Goal: Task Accomplishment & Management: Use online tool/utility

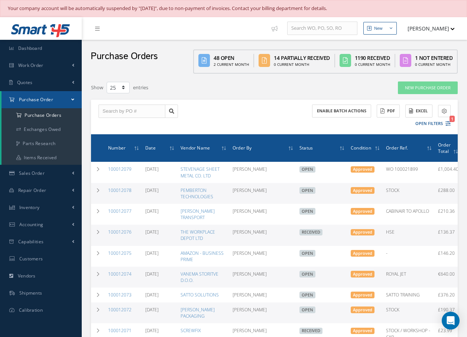
select select "25"
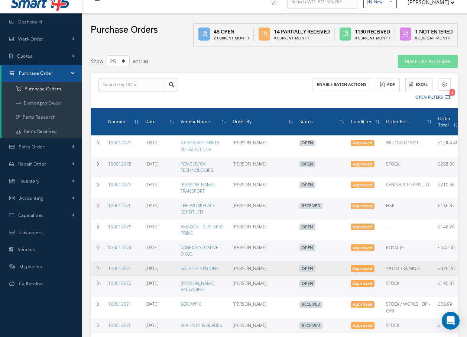
scroll to position [149, 0]
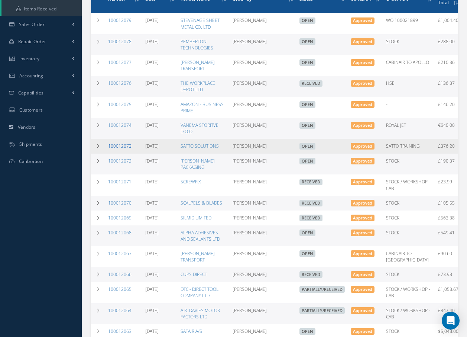
click at [129, 146] on link "100012073" at bounding box center [119, 146] width 23 height 6
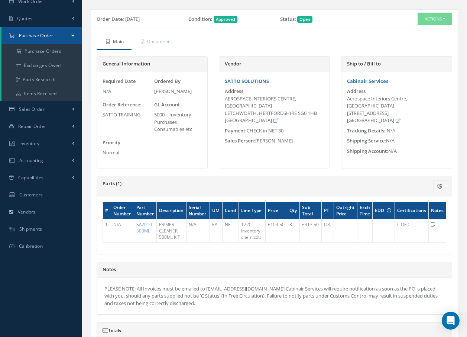
scroll to position [74, 0]
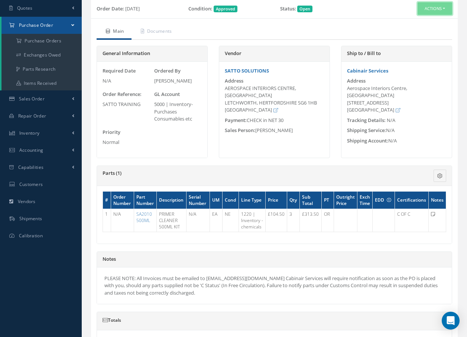
click at [419, 6] on button "Actions" at bounding box center [435, 8] width 35 height 13
click at [419, 23] on link "Receive" at bounding box center [422, 23] width 59 height 10
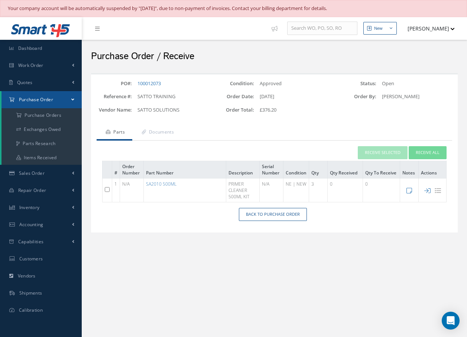
click at [108, 187] on input "checkbox" at bounding box center [107, 189] width 5 height 5
checkbox input "true"
click at [379, 150] on button "Receive Selected" at bounding box center [383, 152] width 50 height 13
type input "[DATE]"
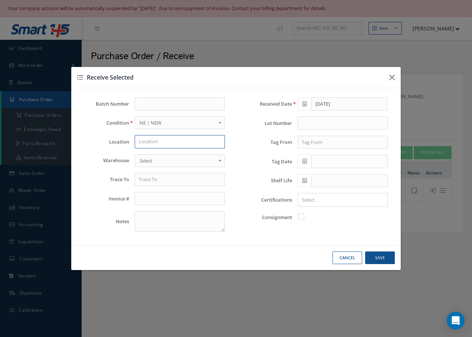
click at [194, 142] on input "text" at bounding box center [180, 141] width 90 height 13
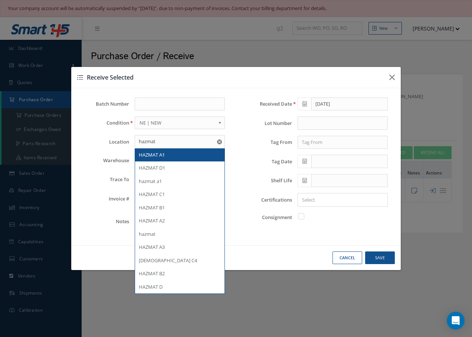
click at [201, 154] on div "HAZMAT A1" at bounding box center [180, 154] width 82 height 7
type input "HAZMAT A1"
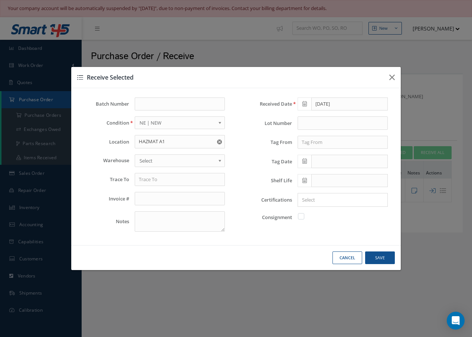
click at [204, 161] on span "Select" at bounding box center [178, 160] width 76 height 9
click at [188, 179] on input "text" at bounding box center [180, 179] width 90 height 13
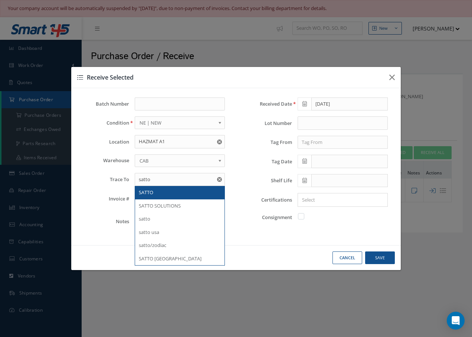
click at [158, 190] on div "SATTO" at bounding box center [180, 192] width 82 height 7
type input "SATTO"
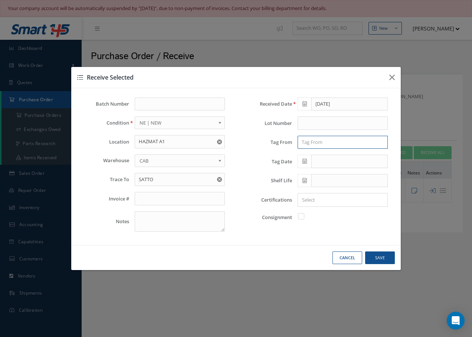
click at [323, 142] on input "text" at bounding box center [343, 142] width 90 height 13
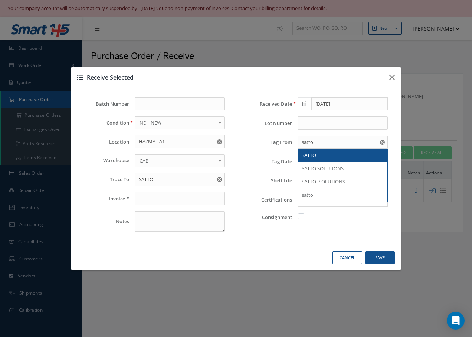
click at [329, 155] on div "SATTO" at bounding box center [343, 155] width 82 height 7
type input "SATTO"
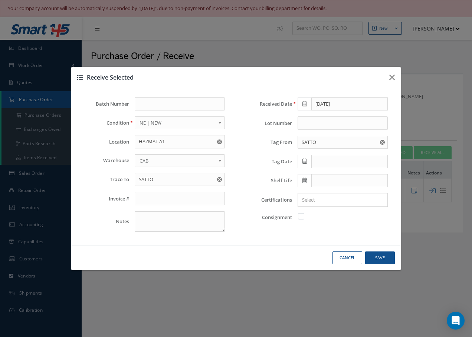
click at [306, 162] on icon at bounding box center [305, 160] width 4 height 5
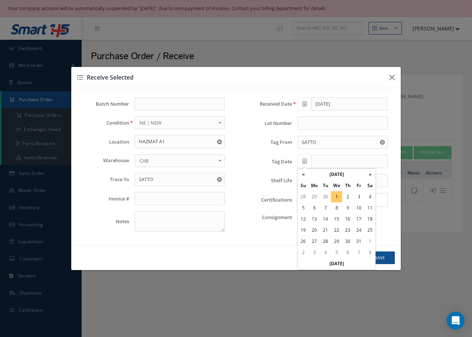
click at [338, 198] on td "1" at bounding box center [336, 196] width 11 height 11
type input "[DATE]"
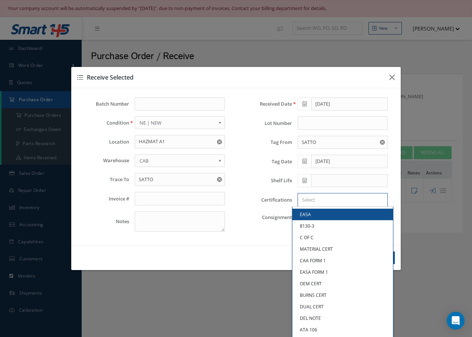
click at [312, 197] on input "Search for option" at bounding box center [341, 200] width 85 height 8
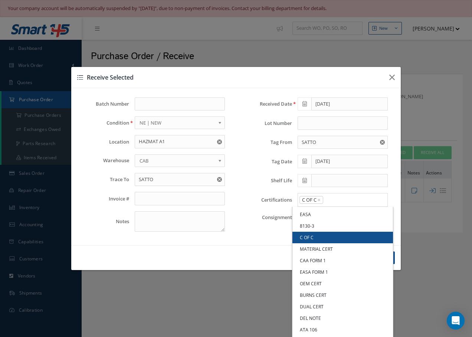
click at [305, 236] on link "C OF C" at bounding box center [343, 237] width 101 height 12
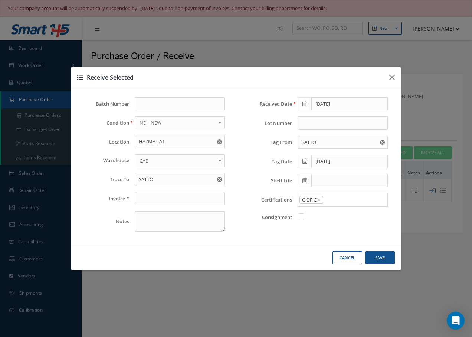
click at [305, 182] on icon at bounding box center [305, 180] width 4 height 5
click at [369, 79] on th "»" at bounding box center [370, 79] width 11 height 11
click at [349, 125] on td "15" at bounding box center [347, 124] width 11 height 11
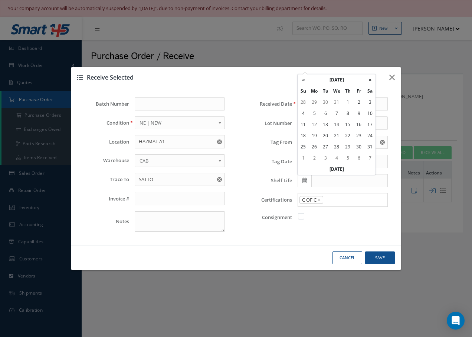
type input "01/15/2026"
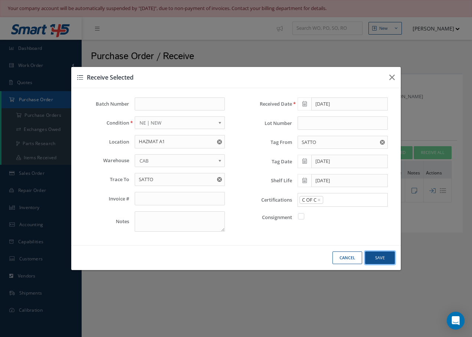
click at [371, 259] on button "Save" at bounding box center [381, 257] width 30 height 13
checkbox input "false"
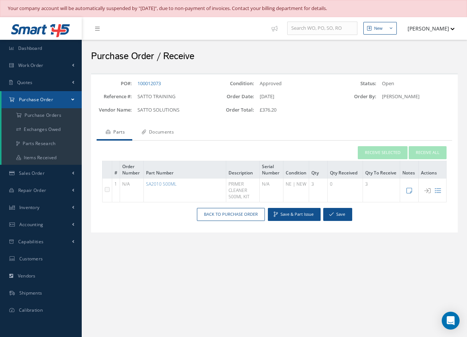
click at [172, 130] on link "Documents" at bounding box center [156, 133] width 49 height 16
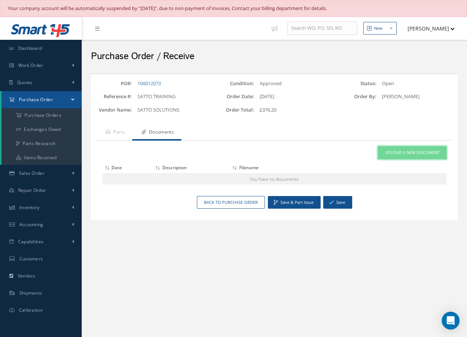
drag, startPoint x: 425, startPoint y: 159, endPoint x: 427, endPoint y: 154, distance: 5.2
click at [426, 157] on link "Upload a New Document" at bounding box center [412, 152] width 69 height 13
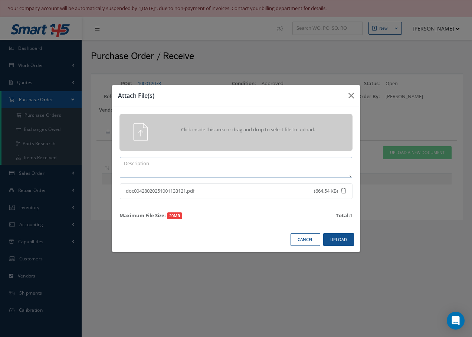
click at [157, 162] on textarea at bounding box center [236, 167] width 233 height 20
type textarea "c"
type textarea "COC"
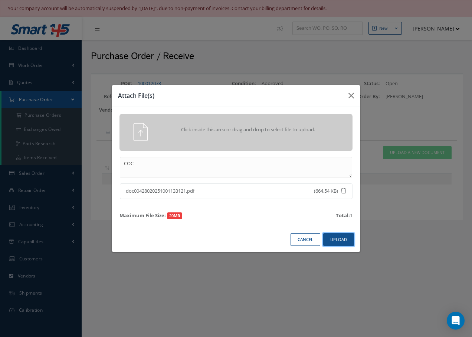
click at [335, 238] on button "Upload" at bounding box center [339, 239] width 31 height 13
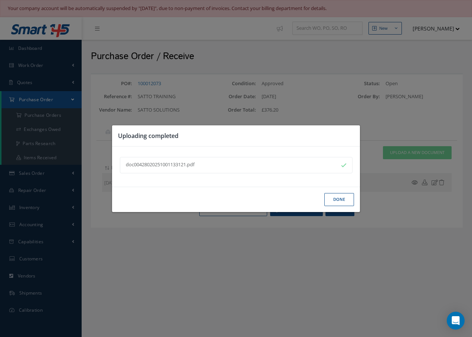
click at [340, 199] on button "Done" at bounding box center [340, 199] width 30 height 13
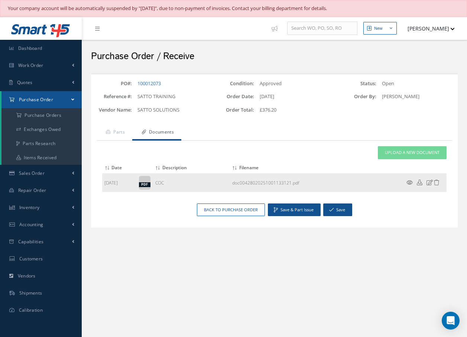
click at [410, 181] on icon at bounding box center [409, 182] width 6 height 6
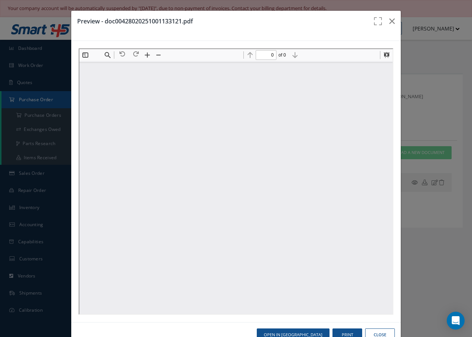
type input "1"
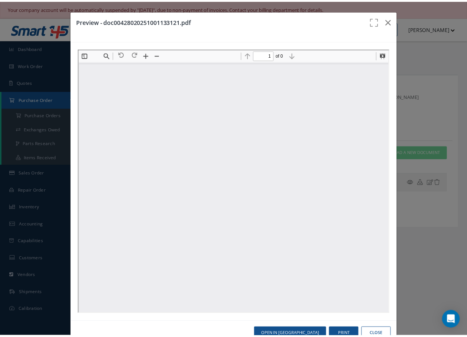
scroll to position [4, 0]
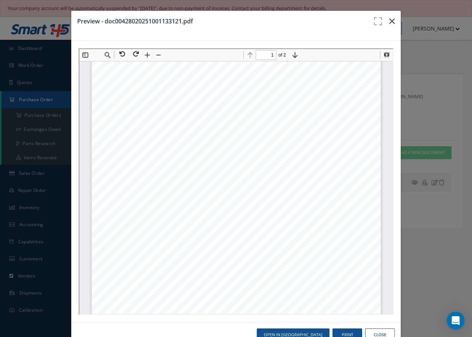
click at [390, 20] on icon "button" at bounding box center [393, 21] width 6 height 9
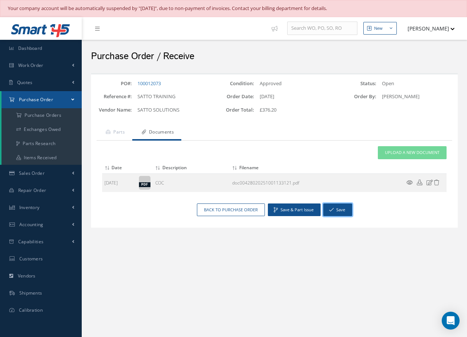
click at [336, 210] on button "Save" at bounding box center [337, 209] width 29 height 13
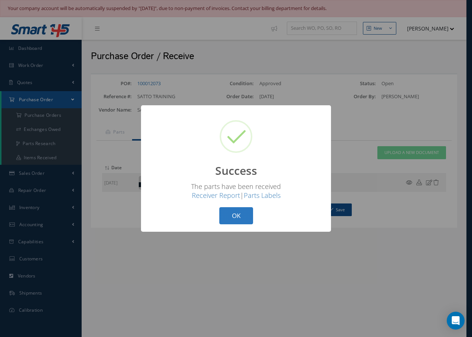
click at [235, 213] on button "OK" at bounding box center [237, 215] width 34 height 17
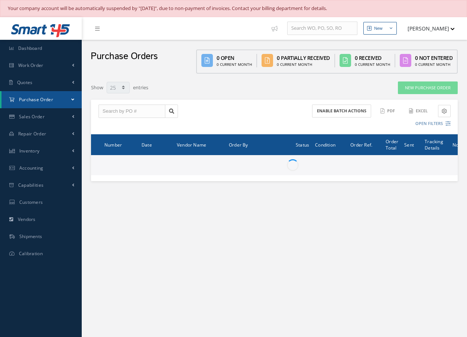
select select "25"
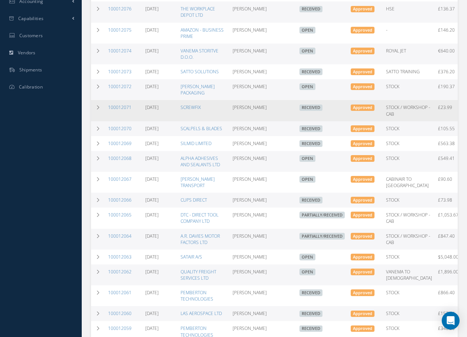
scroll to position [260, 0]
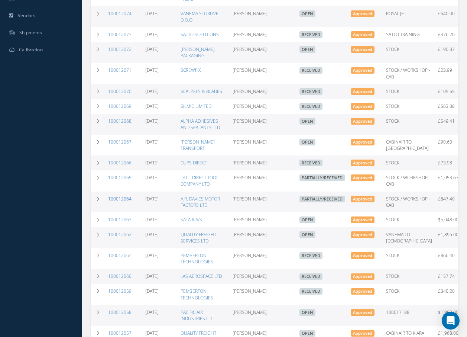
click at [120, 202] on link "100012064" at bounding box center [119, 198] width 23 height 6
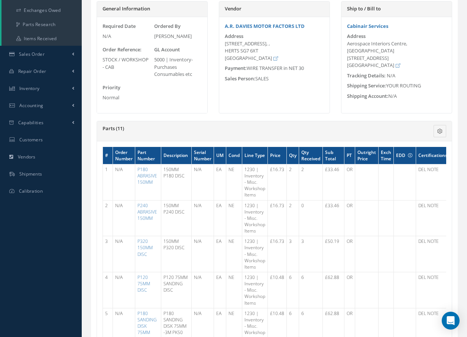
scroll to position [37, 0]
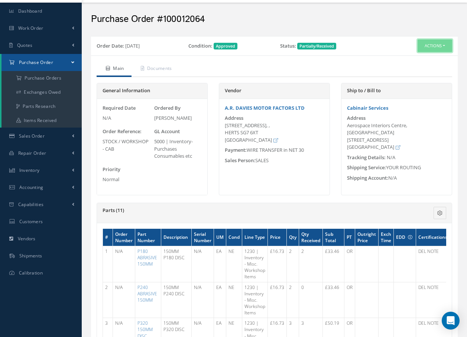
click at [426, 42] on button "Actions" at bounding box center [435, 45] width 35 height 13
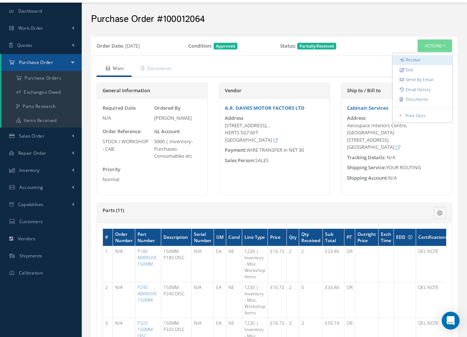
click at [415, 61] on link "Receive" at bounding box center [422, 60] width 59 height 10
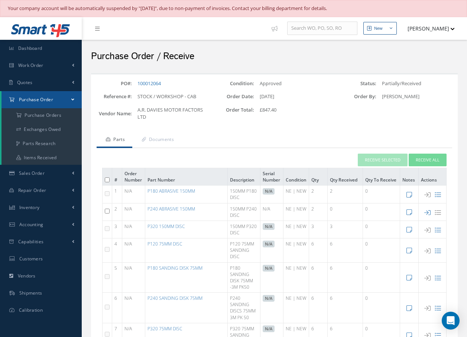
click at [107, 211] on input "checkbox" at bounding box center [107, 210] width 5 height 5
checkbox input "true"
click at [388, 157] on button "Receive Selected" at bounding box center [383, 159] width 50 height 13
type input "[DATE]"
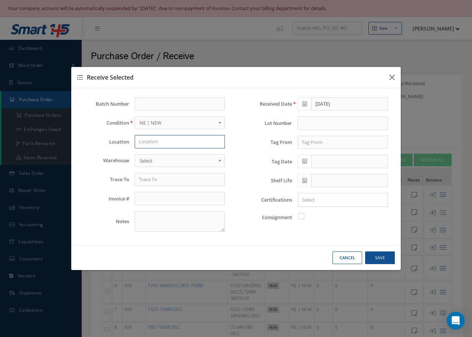
click at [176, 143] on input "text" at bounding box center [180, 141] width 90 height 13
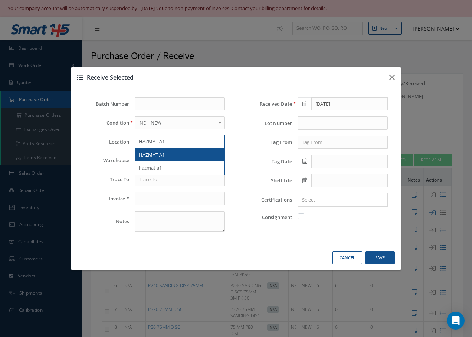
type input "HAZMAT A1"
click at [163, 152] on span "HAZMAT A1" at bounding box center [152, 154] width 26 height 7
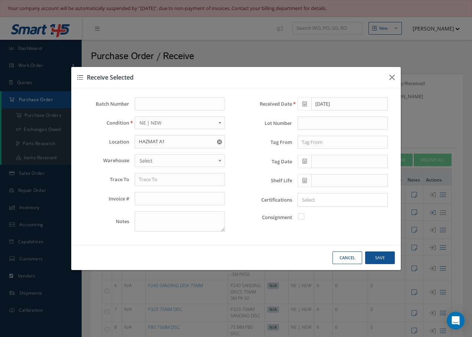
click at [163, 161] on span "Select" at bounding box center [178, 160] width 76 height 9
click at [158, 181] on input "text" at bounding box center [180, 179] width 90 height 13
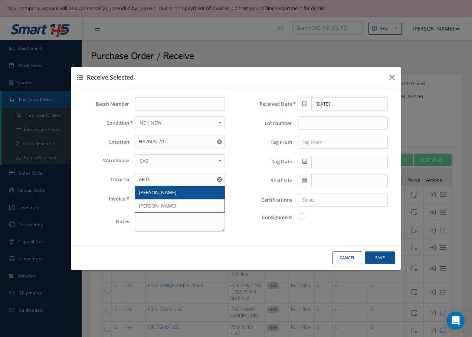
click at [157, 193] on span "AR DAVIES" at bounding box center [158, 192] width 38 height 7
type input "AR DAVIES"
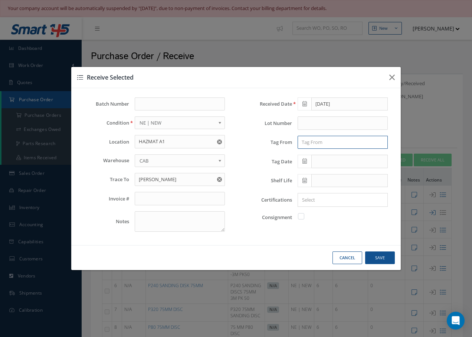
click at [326, 143] on input "text" at bounding box center [343, 142] width 90 height 13
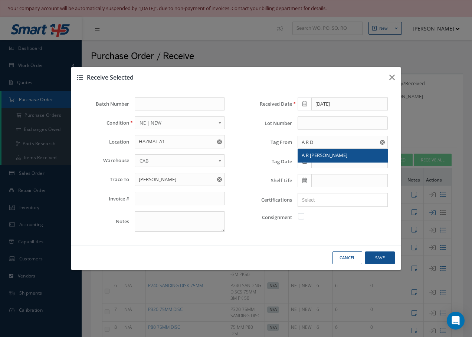
click at [337, 156] on div "A R DAVIES" at bounding box center [343, 155] width 82 height 7
type input "A R DAVIES"
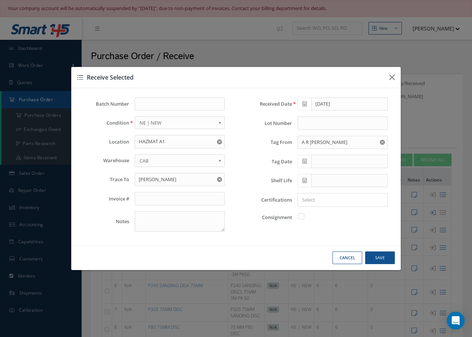
click at [303, 162] on icon at bounding box center [305, 160] width 4 height 5
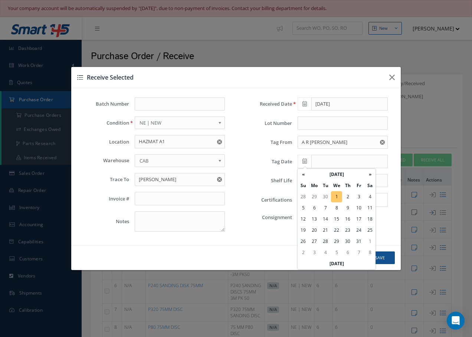
click at [337, 198] on td "1" at bounding box center [336, 196] width 11 height 11
type input "[DATE]"
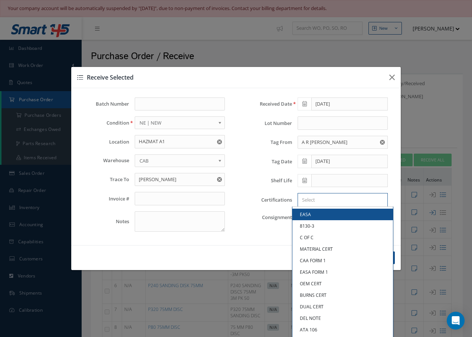
click at [330, 199] on input "Search for option" at bounding box center [341, 200] width 85 height 8
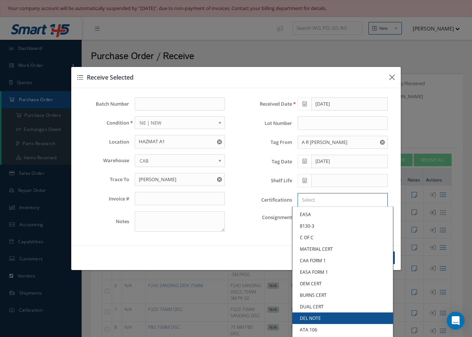
click at [312, 320] on link "DEL NOTE" at bounding box center [343, 318] width 101 height 12
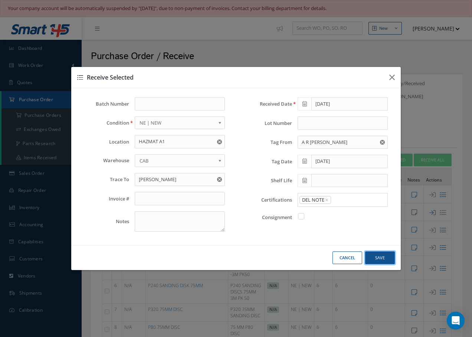
click at [385, 256] on button "Save" at bounding box center [381, 257] width 30 height 13
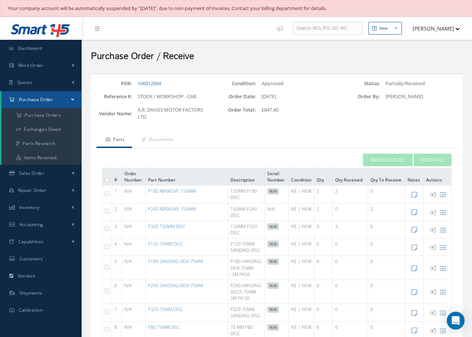
checkbox input "false"
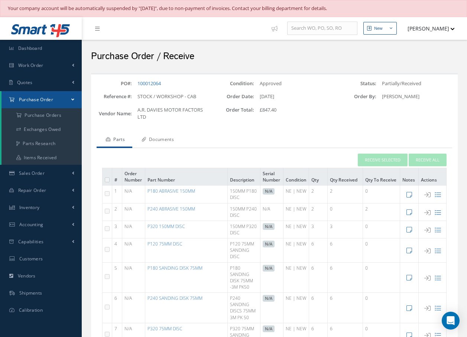
click at [167, 138] on link "Documents" at bounding box center [156, 140] width 49 height 16
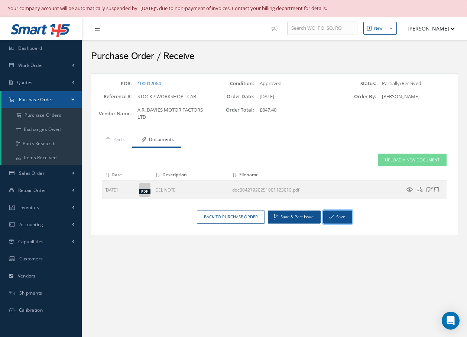
click at [336, 217] on button "Save" at bounding box center [337, 216] width 29 height 13
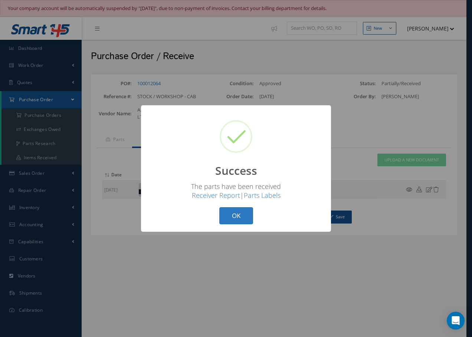
click at [234, 220] on button "OK" at bounding box center [237, 215] width 34 height 17
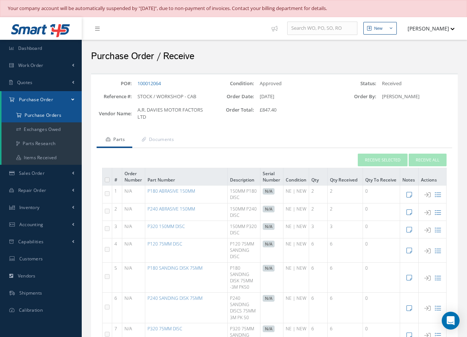
click at [36, 115] on a=1&status_id=2&status_id=3&status_id=5&collapsedFilters"] "Purchase Orders" at bounding box center [41, 115] width 80 height 14
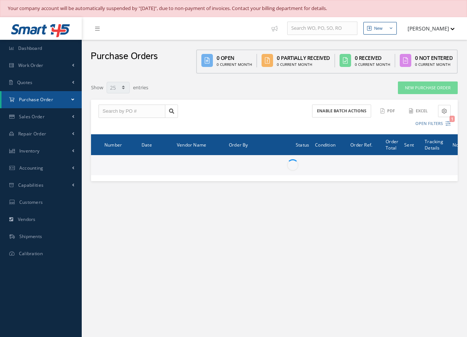
select select "25"
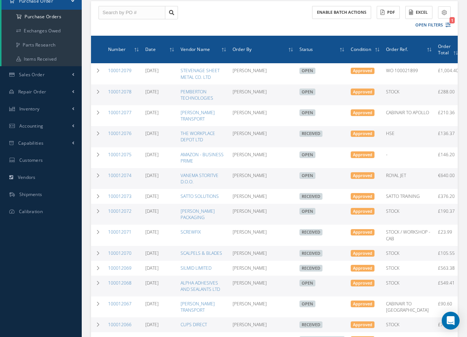
scroll to position [111, 0]
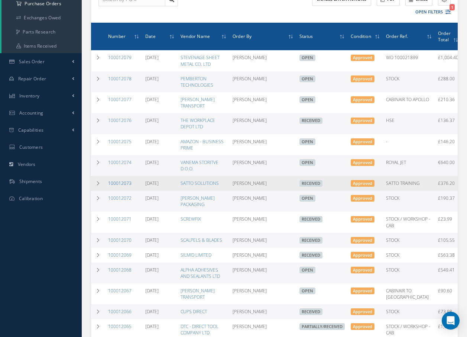
click at [126, 182] on link "100012073" at bounding box center [119, 183] width 23 height 6
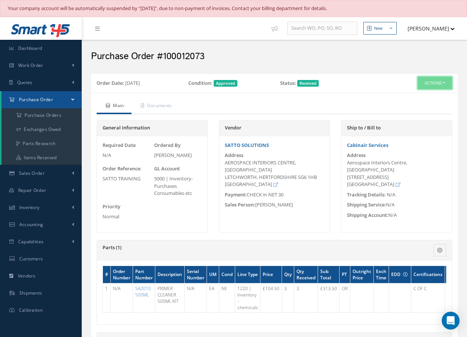
click at [435, 83] on button "Actions" at bounding box center [435, 83] width 35 height 13
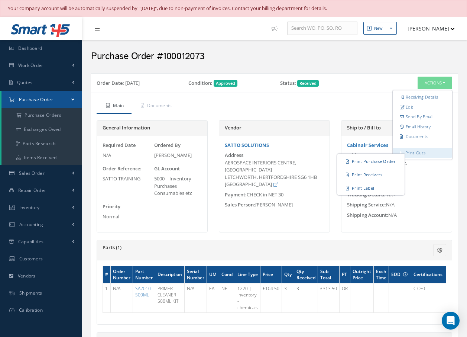
click at [418, 152] on link "Print-Outs" at bounding box center [415, 152] width 20 height 6
click at [366, 188] on link "Print Label" at bounding box center [370, 188] width 65 height 12
